Goal: Navigation & Orientation: Find specific page/section

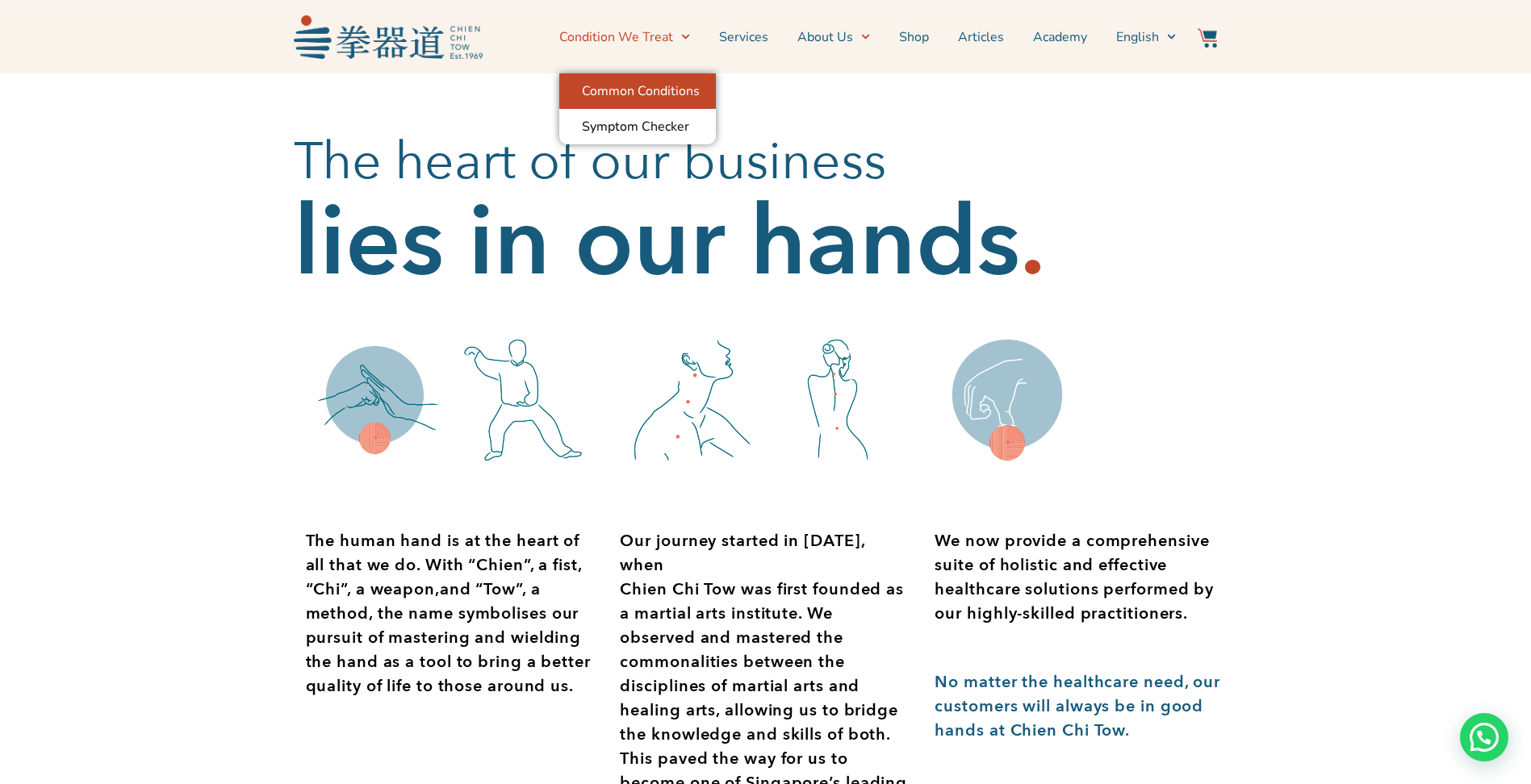
click at [667, 92] on link "Common Conditions" at bounding box center [637, 91] width 157 height 35
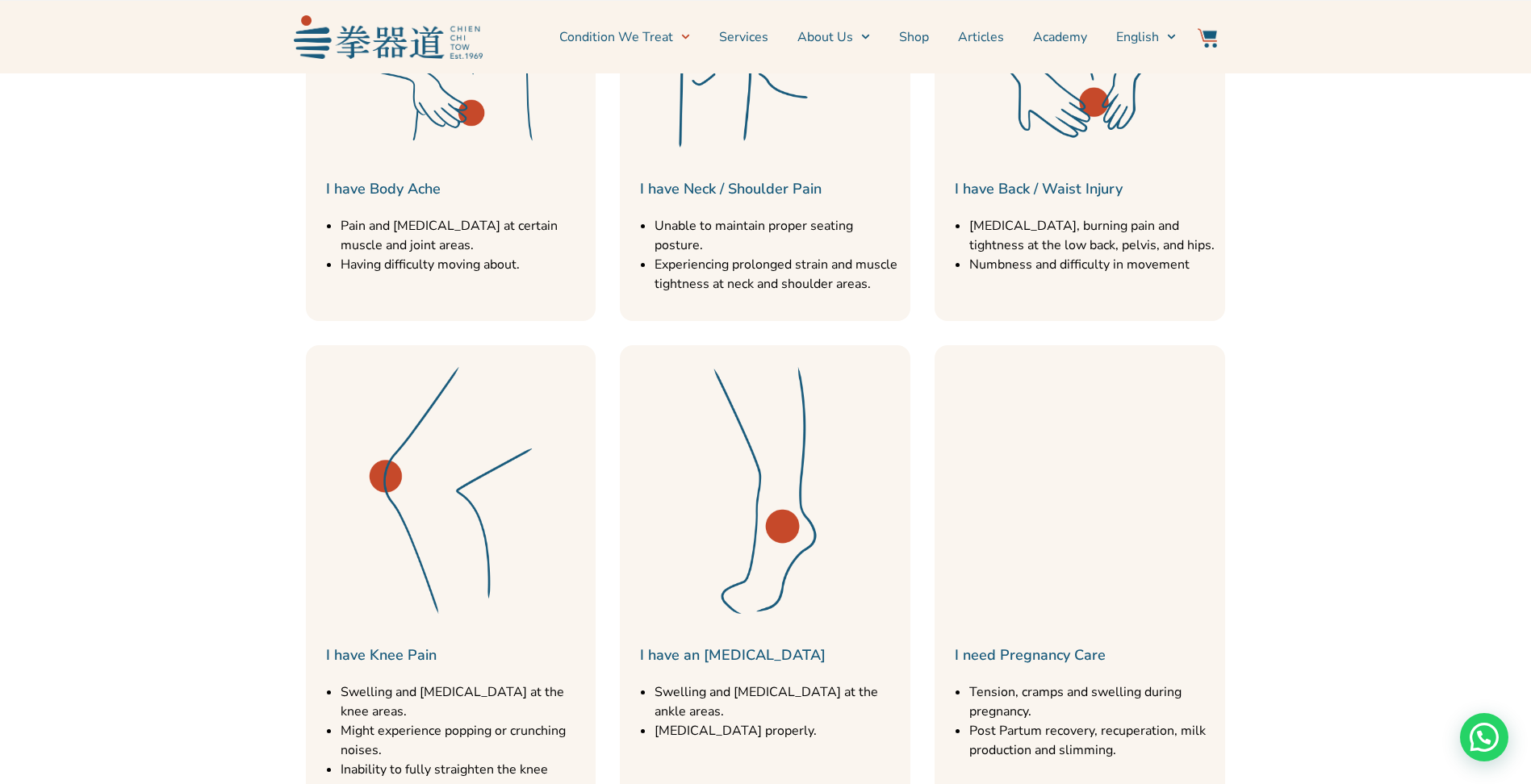
scroll to position [968, 0]
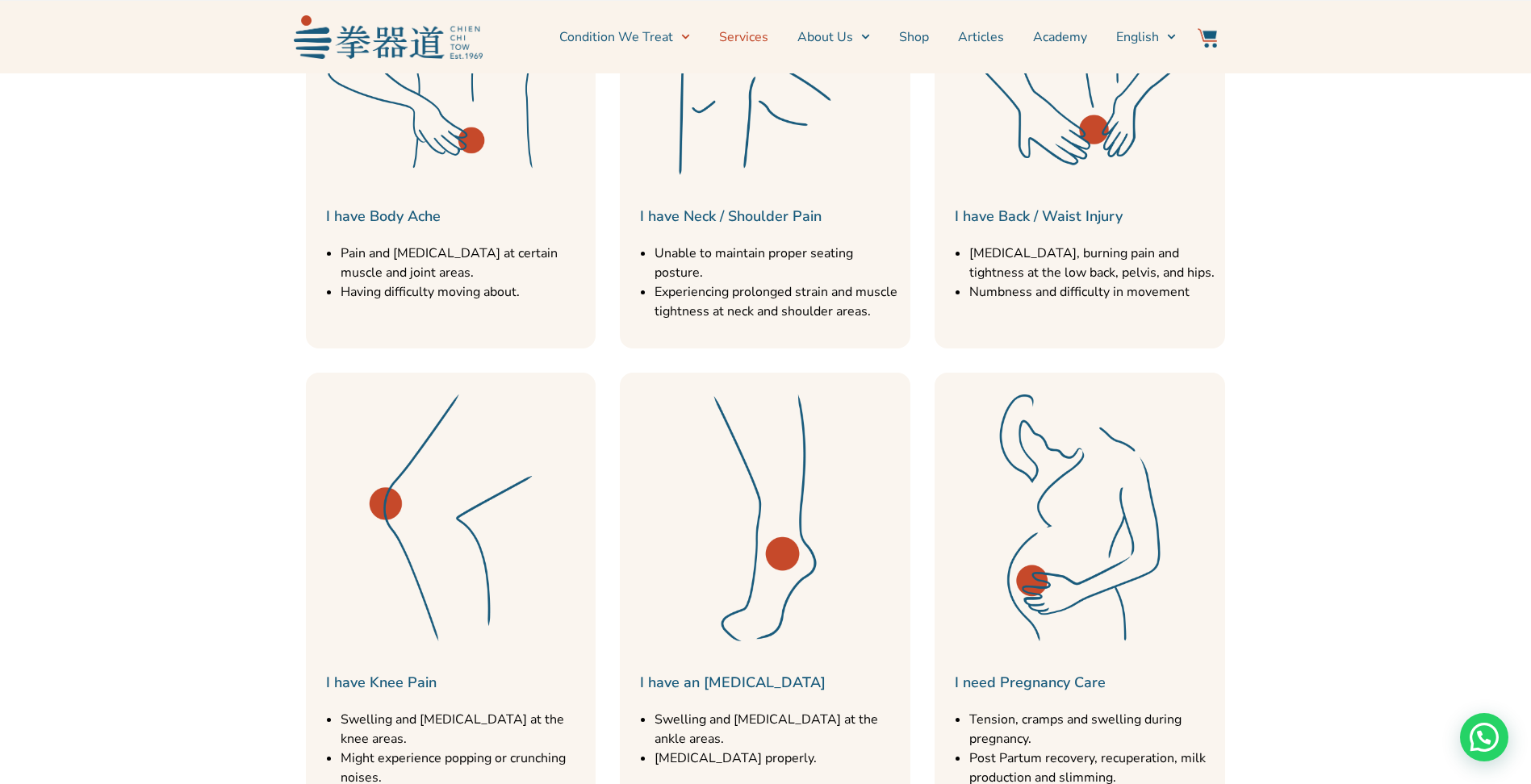
click at [759, 42] on link "Services" at bounding box center [743, 37] width 49 height 40
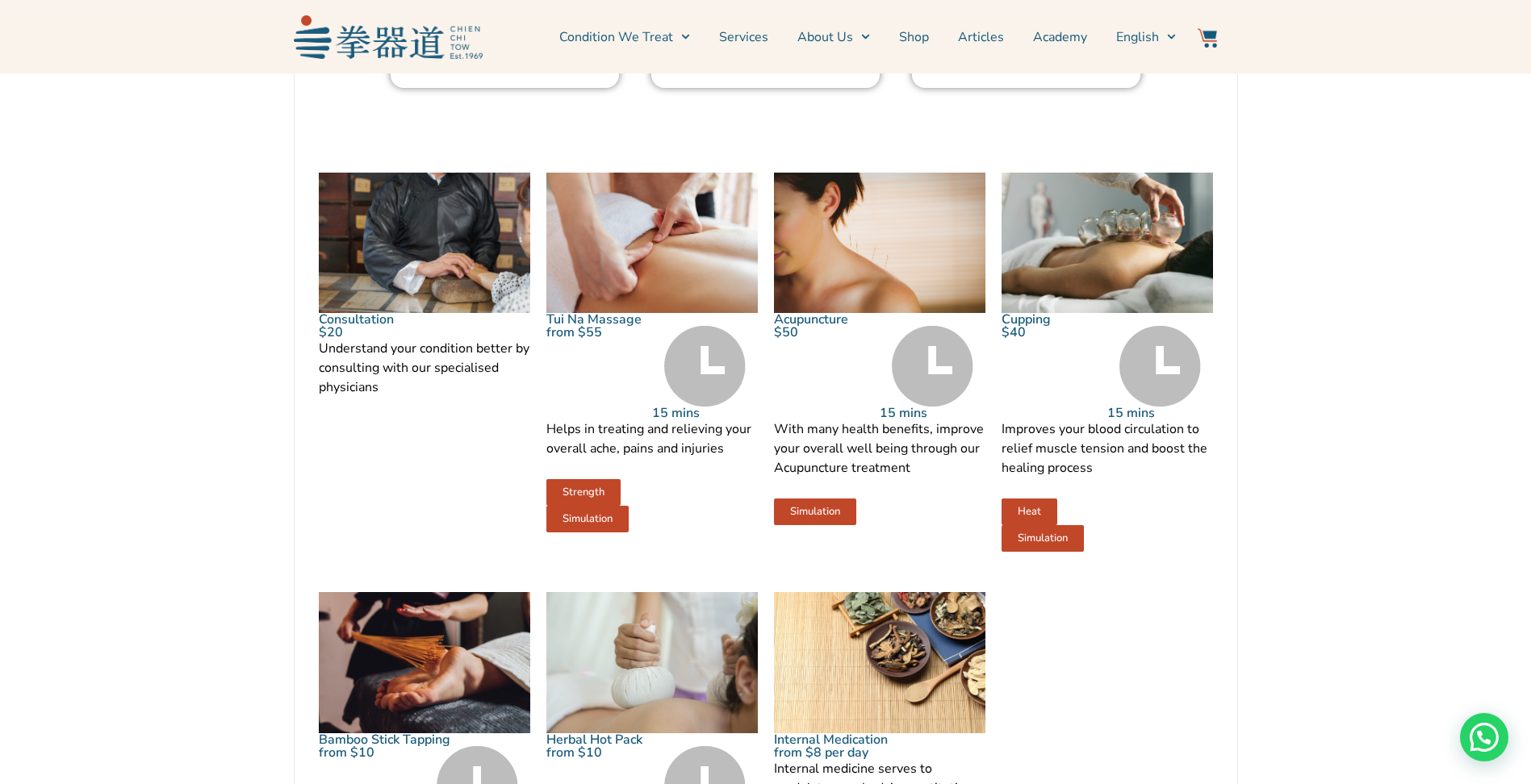
scroll to position [1533, 0]
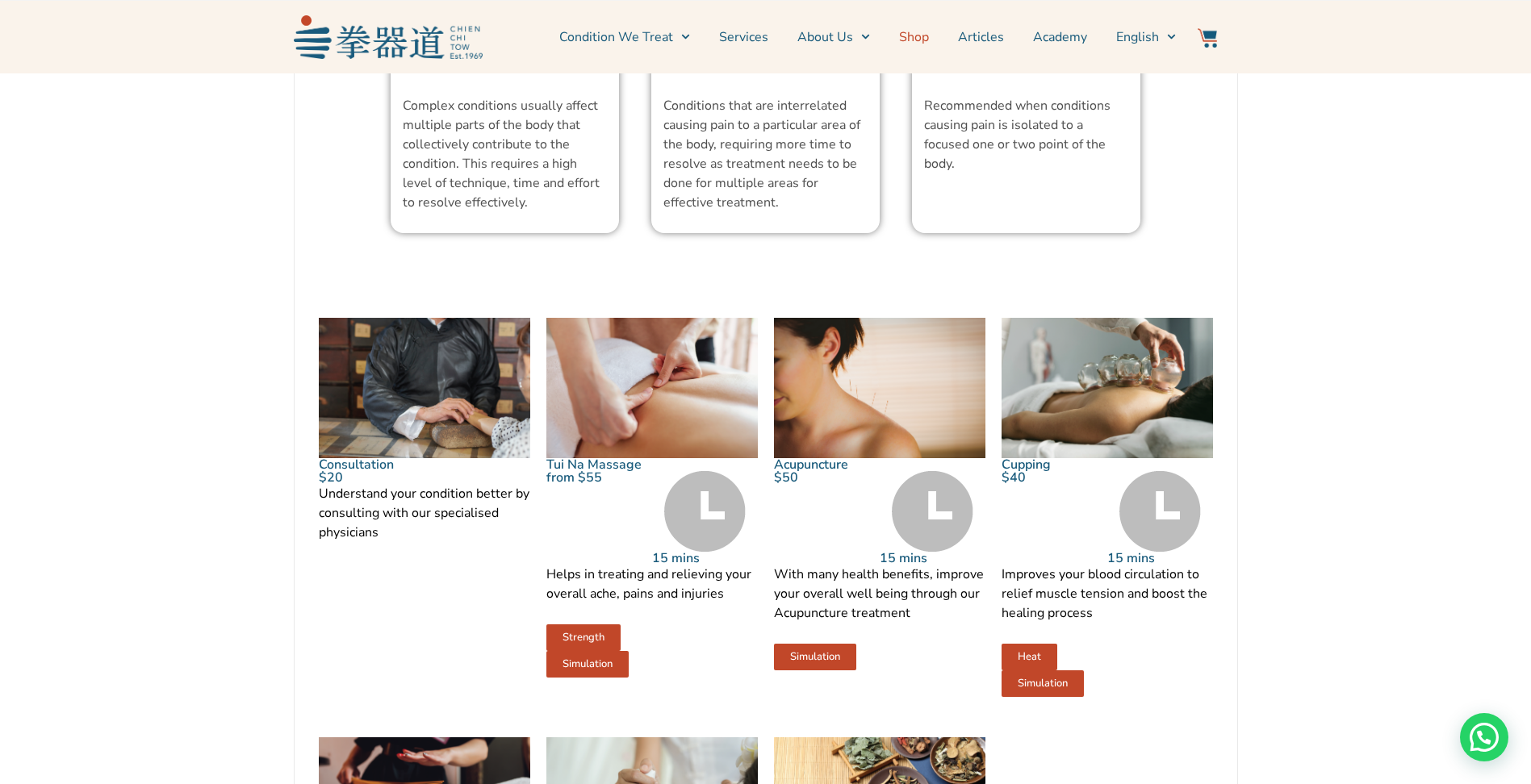
click at [921, 39] on link "Shop" at bounding box center [914, 37] width 30 height 40
